Goal: Task Accomplishment & Management: Manage account settings

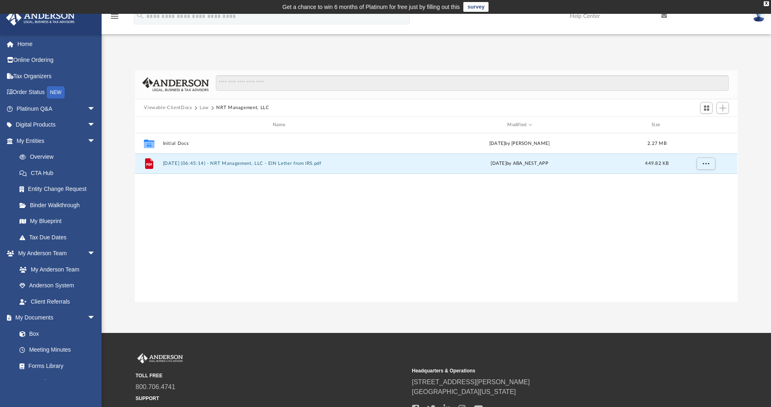
scroll to position [179, 597]
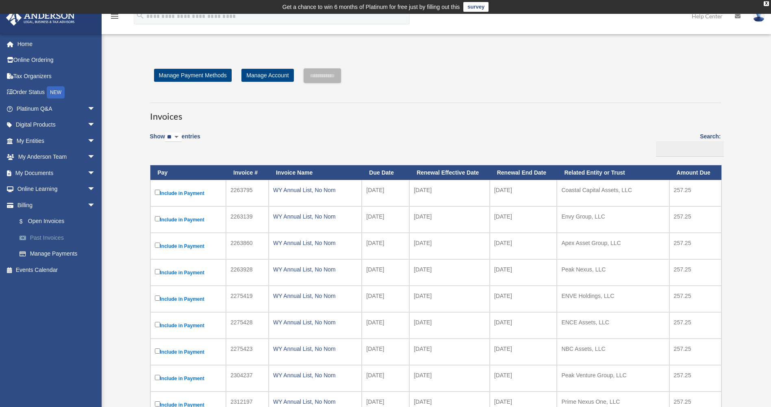
click at [53, 236] on link "Past Invoices" at bounding box center [59, 237] width 96 height 16
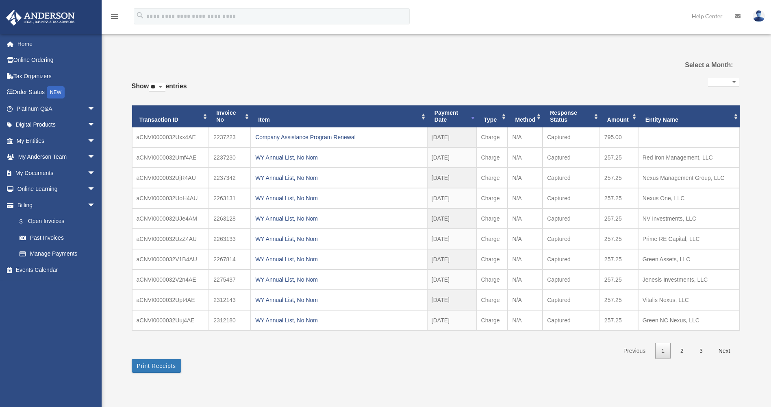
select select
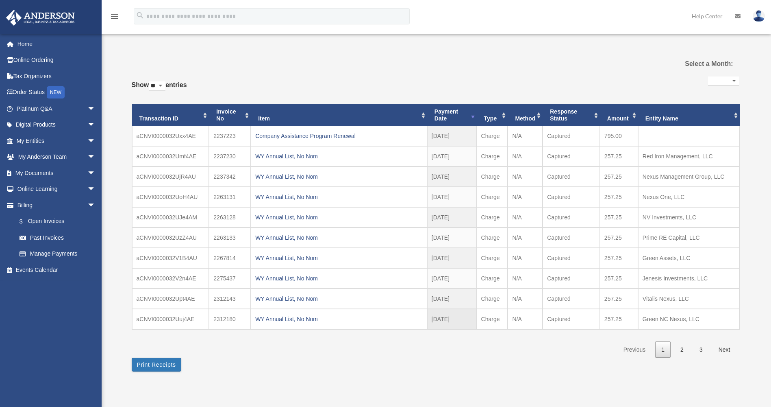
scroll to position [41, 0]
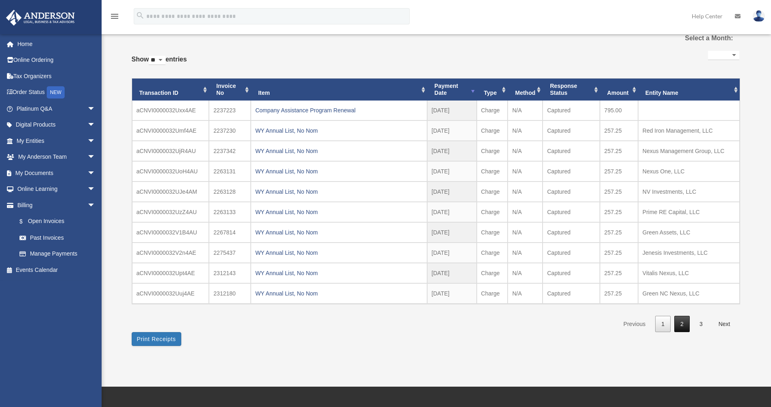
click at [686, 322] on link "2" at bounding box center [681, 323] width 15 height 17
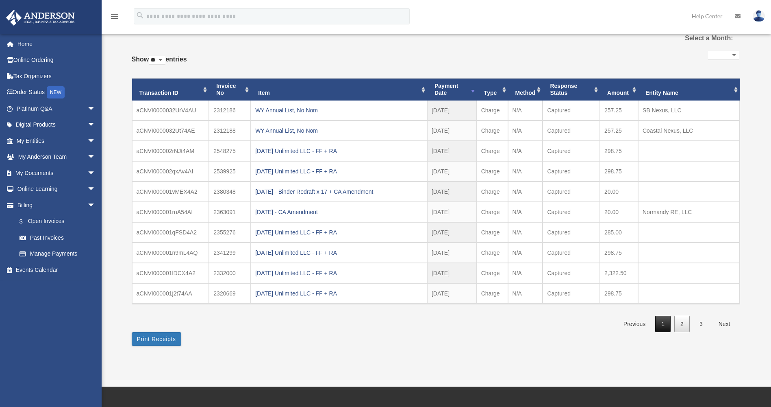
click at [657, 321] on link "1" at bounding box center [662, 323] width 15 height 17
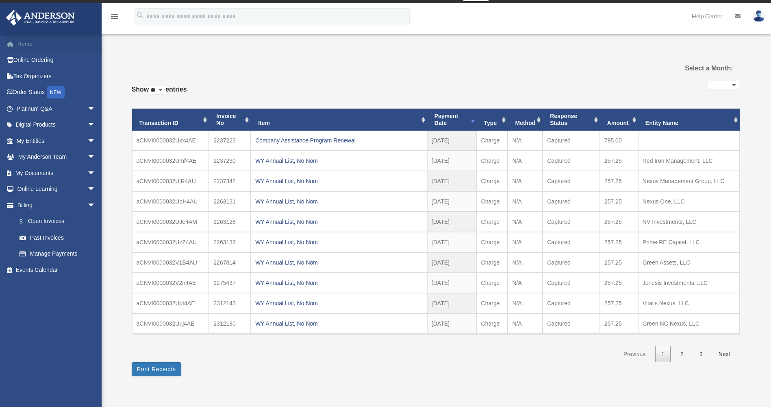
scroll to position [0, 0]
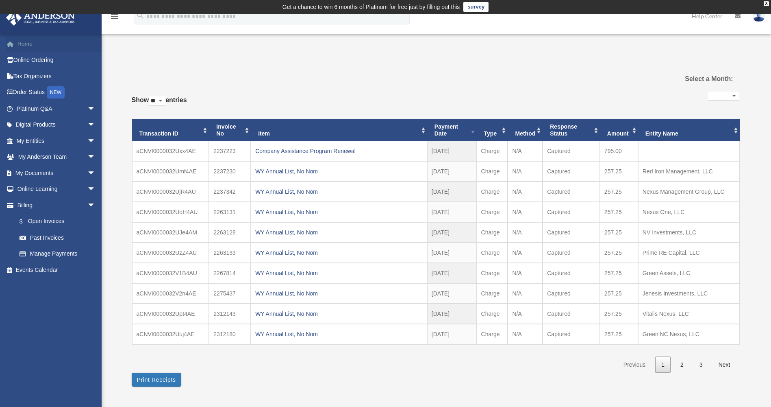
click at [24, 45] on link "Home" at bounding box center [57, 44] width 102 height 16
